Goal: Task Accomplishment & Management: Complete application form

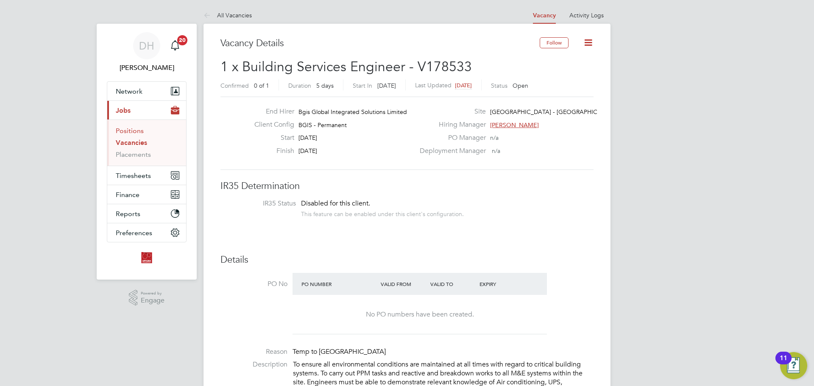
click at [133, 133] on link "Positions" at bounding box center [130, 131] width 28 height 8
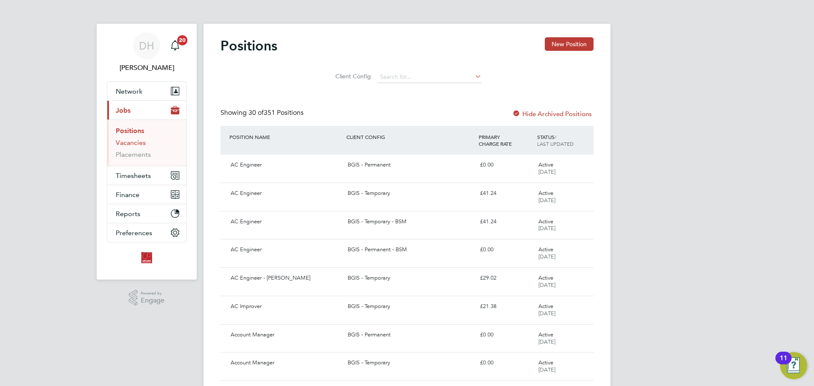
click at [139, 142] on link "Vacancies" at bounding box center [131, 143] width 30 height 8
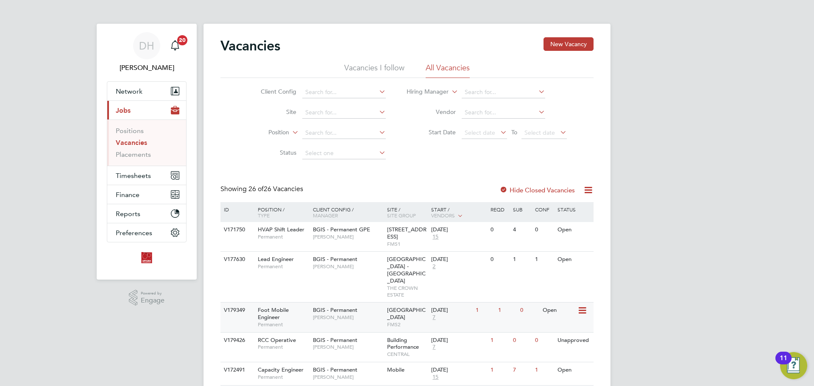
click at [352, 314] on span "[PERSON_NAME]" at bounding box center [348, 317] width 70 height 7
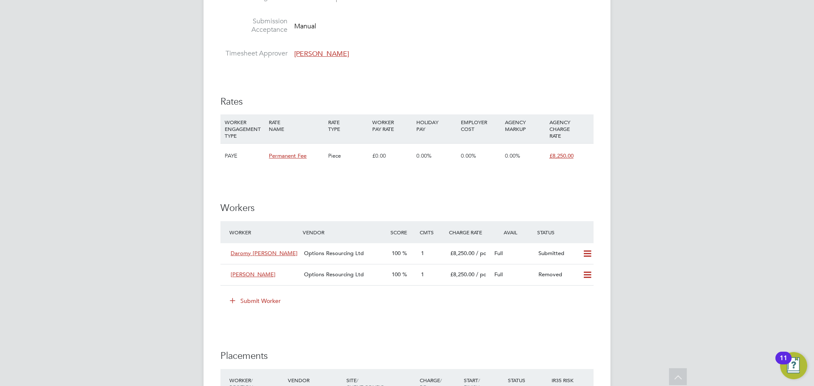
scroll to position [1102, 0]
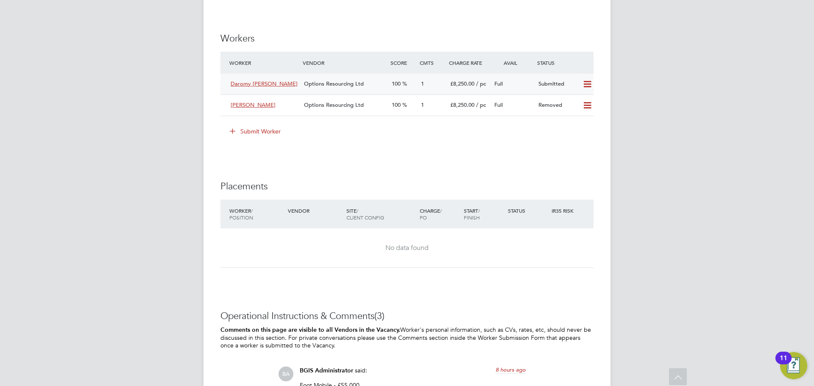
click at [358, 86] on span "Options Resourcing Ltd" at bounding box center [334, 83] width 60 height 7
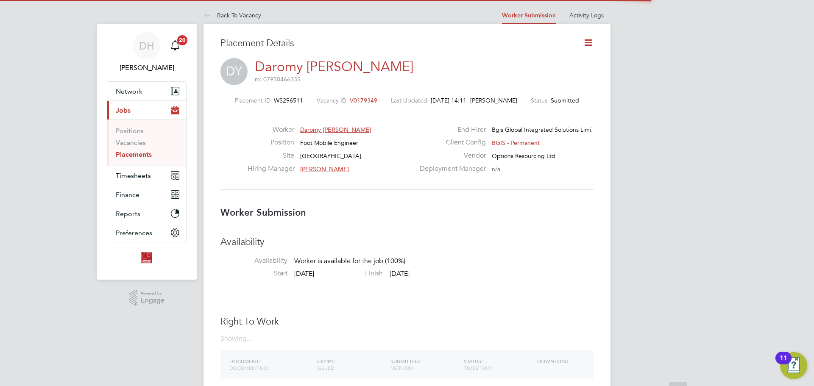
scroll to position [4, 4]
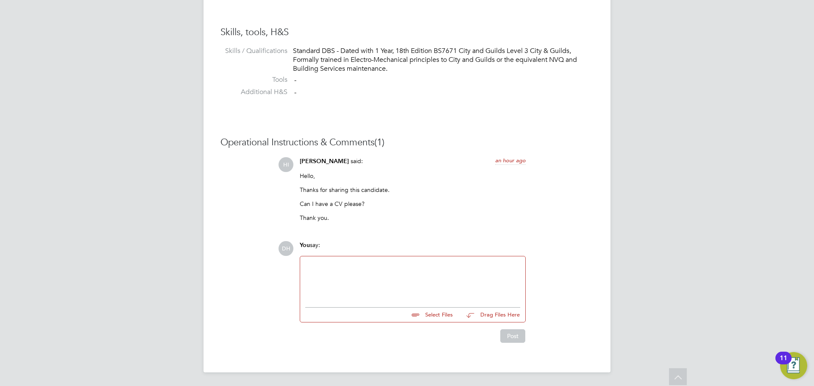
click at [398, 274] on div at bounding box center [412, 279] width 215 height 36
click at [421, 315] on input "file" at bounding box center [456, 314] width 127 height 12
type input "C:\fakepath\Daromy [PERSON_NAME] - Options CV.doc"
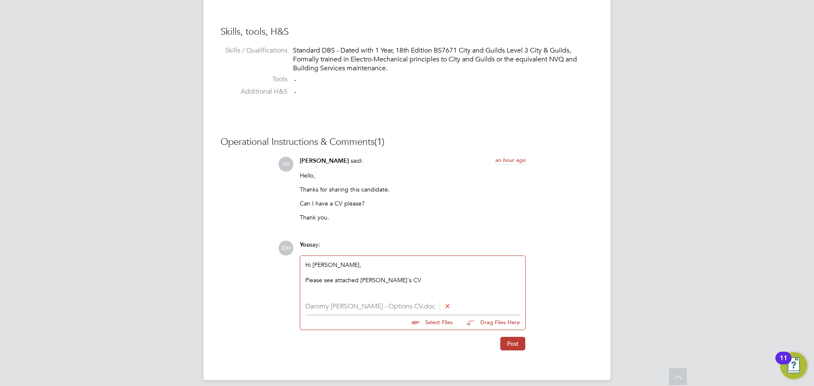
click at [470, 276] on div "Please see attached [PERSON_NAME]'s CV" at bounding box center [412, 280] width 215 height 8
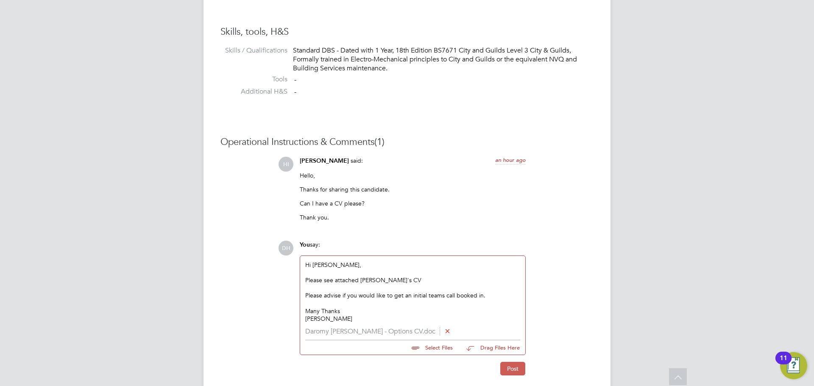
click at [509, 370] on button "Post" at bounding box center [512, 369] width 25 height 14
